Goal: Task Accomplishment & Management: Complete application form

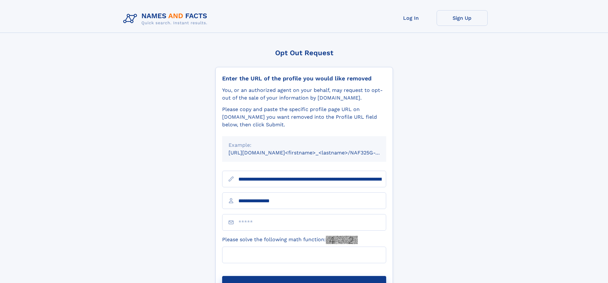
type input "**********"
type input "*"
click at [304, 276] on button "Submit Opt Out Request" at bounding box center [304, 286] width 164 height 20
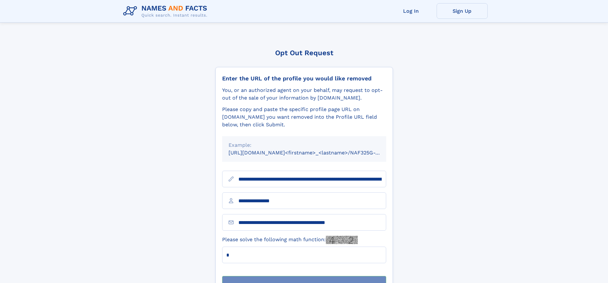
scroll to position [20, 0]
